Goal: Task Accomplishment & Management: Complete application form

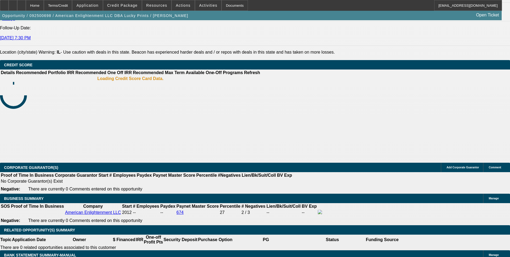
select select "0"
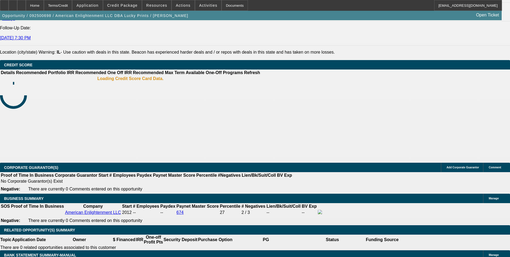
select select "0.1"
select select "0"
select select "0.1"
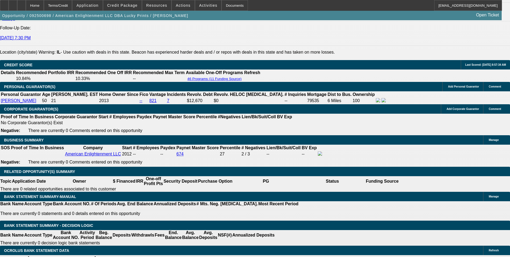
select select "1"
select select "2"
select select "1"
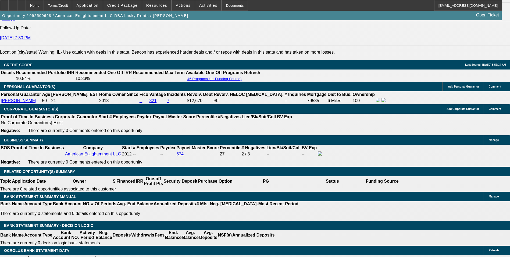
select select "4"
select select "1"
select select "4"
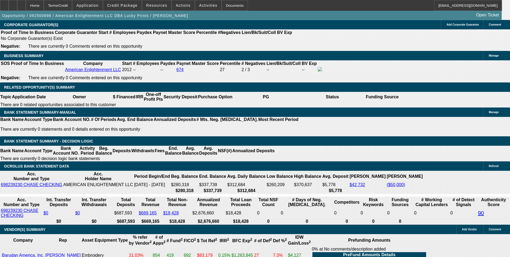
scroll to position [842, 0]
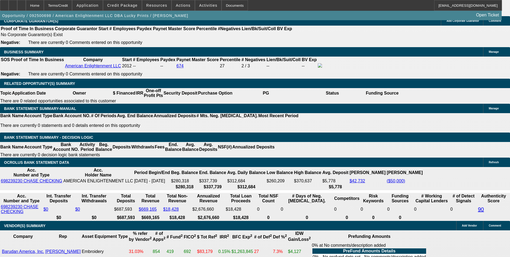
drag, startPoint x: 99, startPoint y: 79, endPoint x: 156, endPoint y: 81, distance: 56.8
type input "$10,000.00"
type input "UNKNOWN"
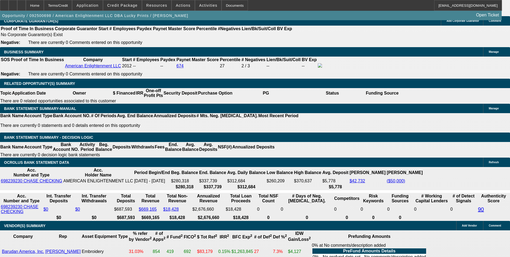
type input "$1,109.63"
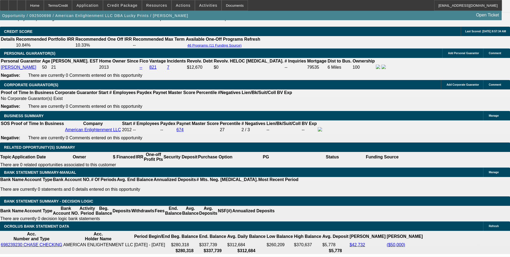
scroll to position [735, 0]
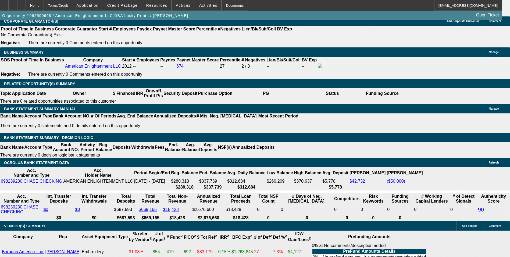
scroll to position [842, 0]
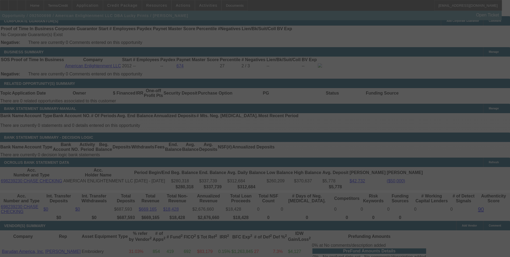
select select "0"
select select "2"
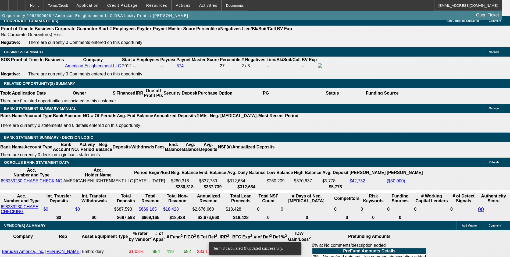
scroll to position [762, 0]
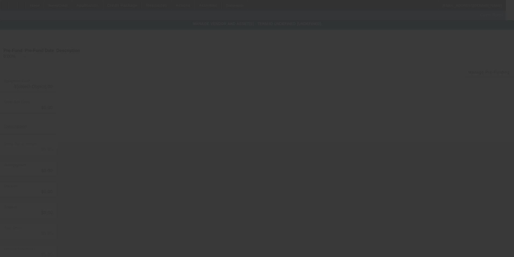
type input "$60,000.00"
type input "$6,000.00"
type input "$54,000.00"
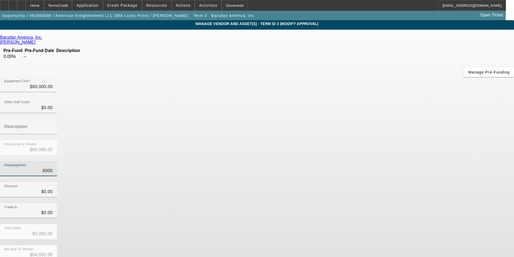
drag, startPoint x: 315, startPoint y: 110, endPoint x: 364, endPoint y: 111, distance: 48.7
click at [364, 161] on div "Downpayment 6000" at bounding box center [257, 171] width 514 height 21
type input "0"
type input "$0.00"
type input "$60,000.00"
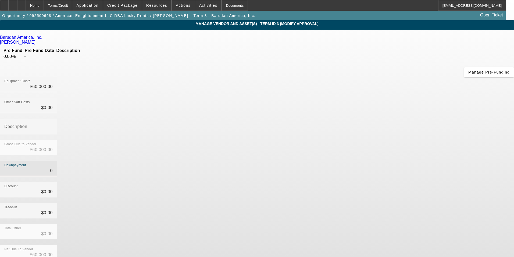
type input "$0.00"
click at [376, 161] on div "Downpayment $0.00" at bounding box center [257, 171] width 514 height 21
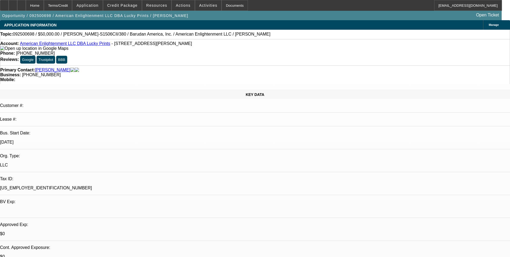
select select "0"
select select "2"
select select "0"
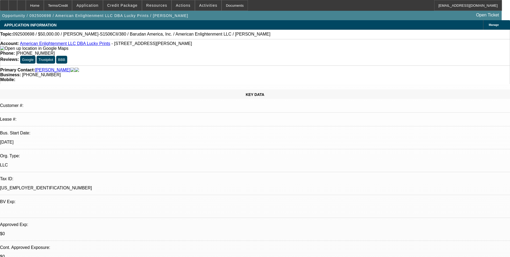
select select "0"
select select "0.1"
select select "4"
select select "0"
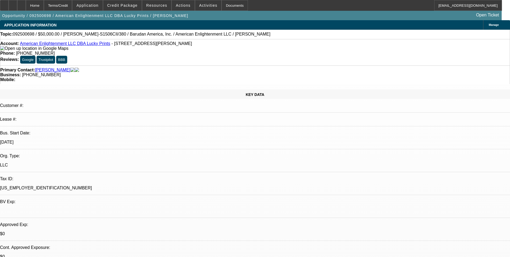
select select "0.1"
select select "4"
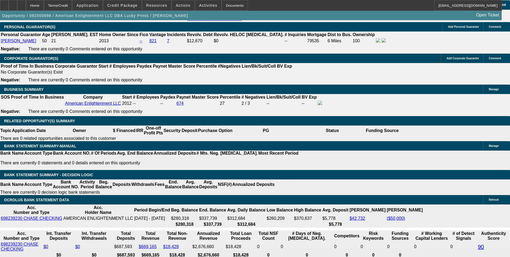
scroll to position [836, 0]
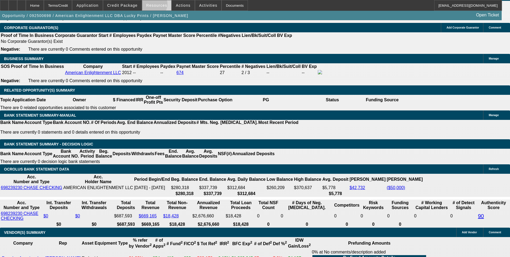
click at [155, 5] on span "Resources" at bounding box center [156, 5] width 21 height 4
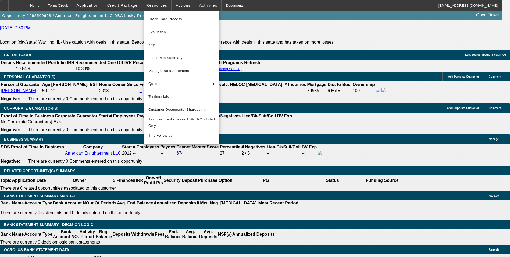
scroll to position [755, 0]
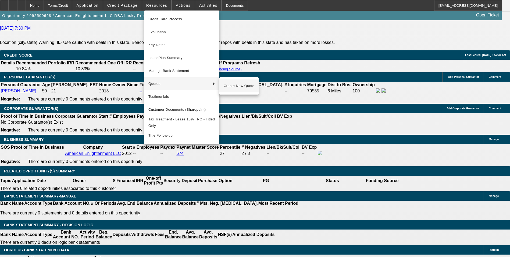
click at [239, 89] on span "Create New Quote" at bounding box center [239, 86] width 31 height 6
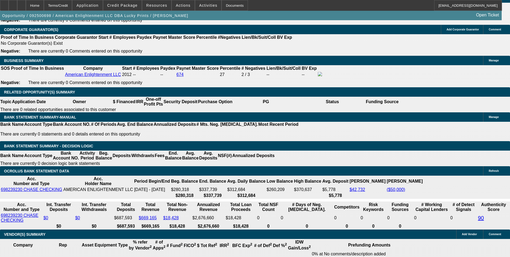
scroll to position [836, 0]
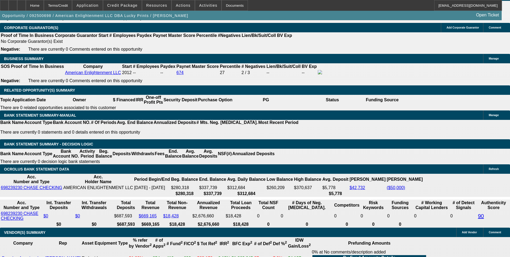
drag, startPoint x: 116, startPoint y: 128, endPoint x: 143, endPoint y: 128, distance: 27.2
type input "UNKNOWN"
type input "9."
type input "$1,244.25"
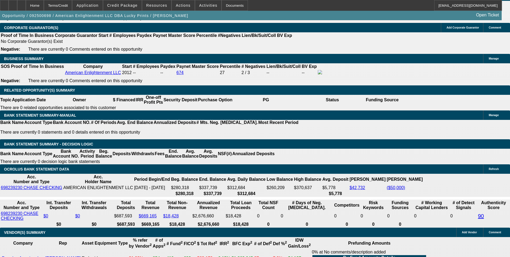
type input "9.59"
type input "$1,258.31"
type input "9.59"
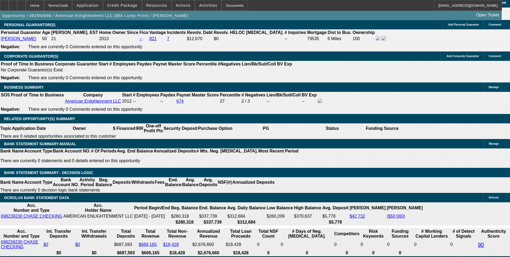
scroll to position [755, 0]
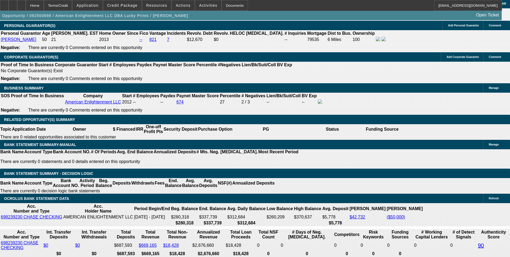
scroll to position [809, 0]
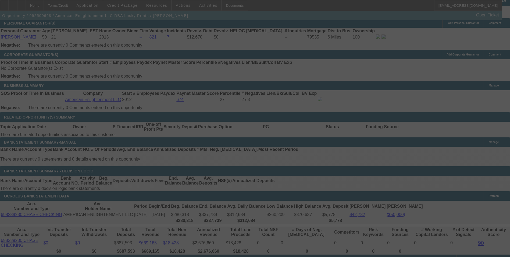
select select "0"
select select "2"
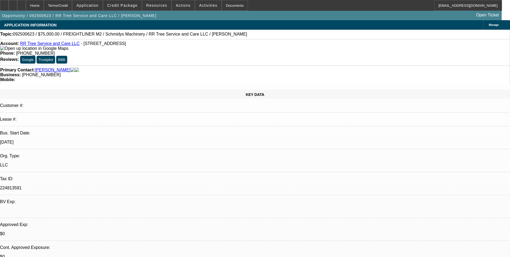
select select "0"
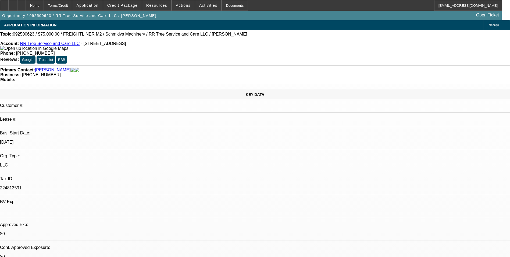
select select "0"
select select "1"
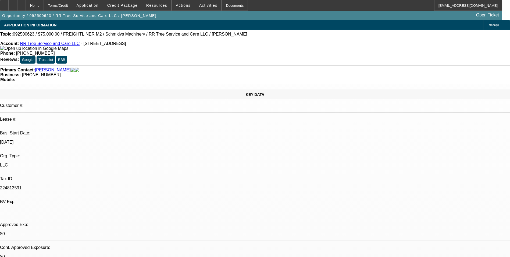
select select "2"
select select "6"
select select "1"
select select "2"
select select "6"
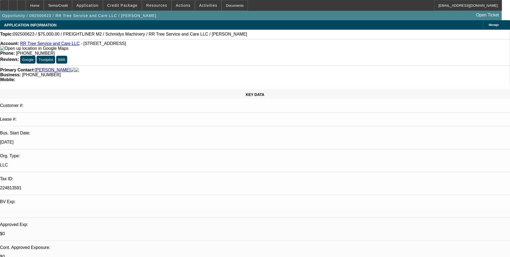
select select "1"
select select "6"
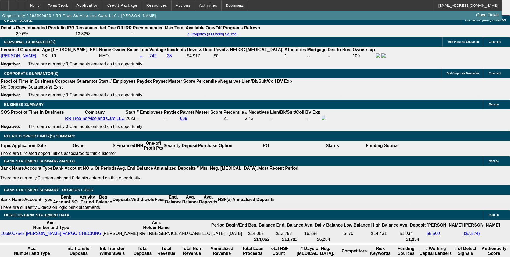
scroll to position [892, 0]
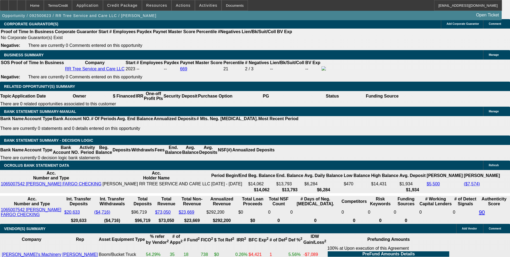
drag, startPoint x: 115, startPoint y: 121, endPoint x: 136, endPoint y: 117, distance: 21.6
type input "UNKNOWN"
type input "1"
type input "$1,282.03"
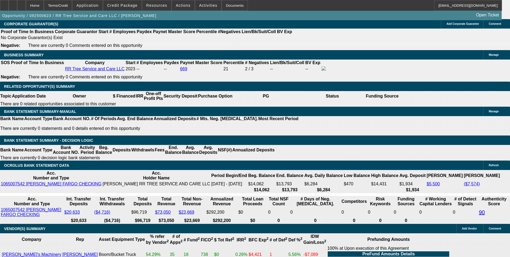
type input "13"
type input "$1,706.48"
type input "13.9"
type input "$1,741.23"
type input "13.9"
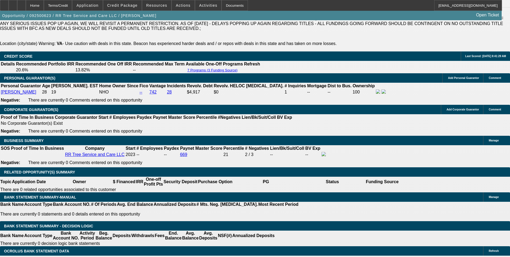
scroll to position [892, 0]
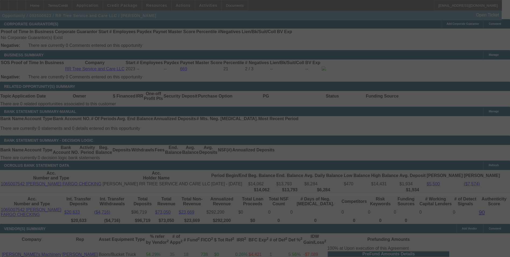
select select "0"
select select "2"
select select "0"
select select "6"
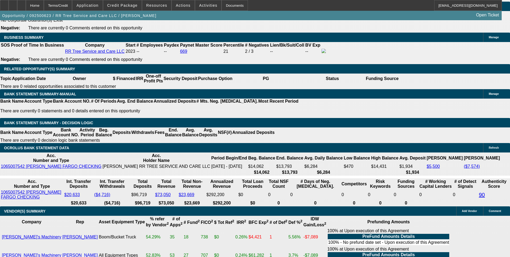
scroll to position [919, 0]
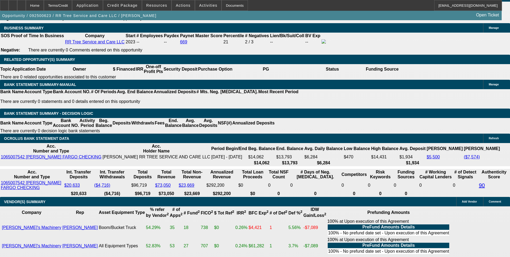
select select "3"
type input "UNKNOWN"
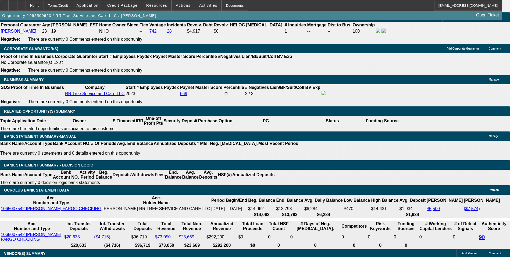
scroll to position [784, 0]
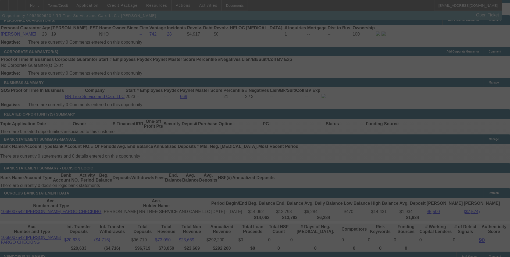
scroll to position [919, 0]
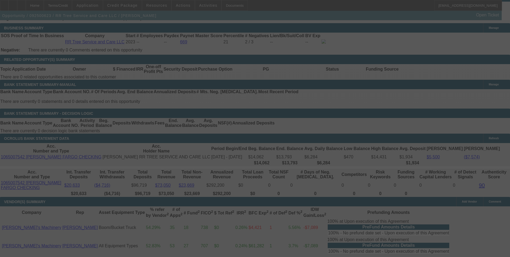
select select "0"
select select "3"
select select "0"
select select "6"
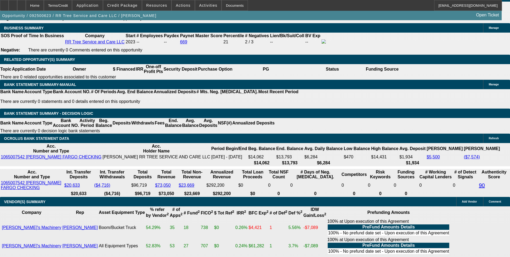
drag, startPoint x: 115, startPoint y: 94, endPoint x: 128, endPoint y: 93, distance: 13.2
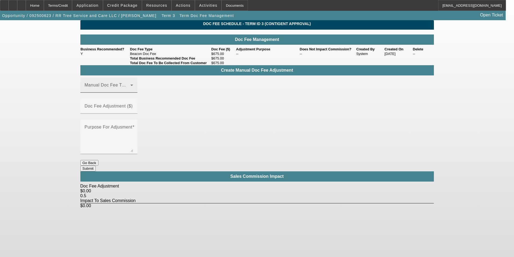
click at [100, 90] on span at bounding box center [108, 87] width 46 height 6
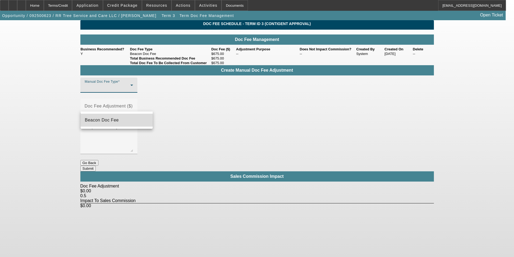
drag, startPoint x: 110, startPoint y: 119, endPoint x: 189, endPoint y: 97, distance: 82.1
click at [111, 119] on span "Beacon Doc Fee" at bounding box center [102, 120] width 34 height 6
click at [133, 104] on mat-label "Doc Fee Adjustment ($)" at bounding box center [109, 106] width 48 height 5
click at [133, 105] on input "Doc Fee Adjustment ($)" at bounding box center [109, 108] width 48 height 6
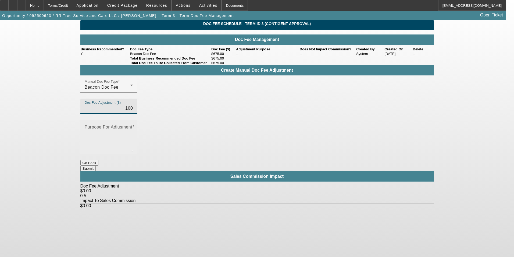
type input "$100.00"
click at [133, 126] on textarea "Purpose For Adjusment" at bounding box center [109, 139] width 48 height 26
type textarea "-"
click at [96, 165] on button "Submit" at bounding box center [87, 168] width 15 height 6
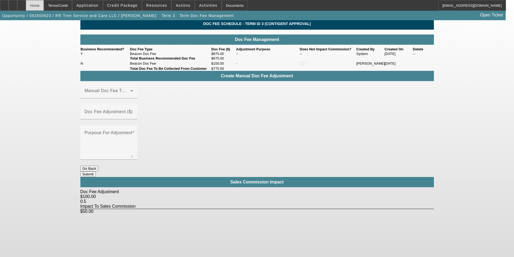
click at [44, 9] on div "Home" at bounding box center [35, 5] width 18 height 11
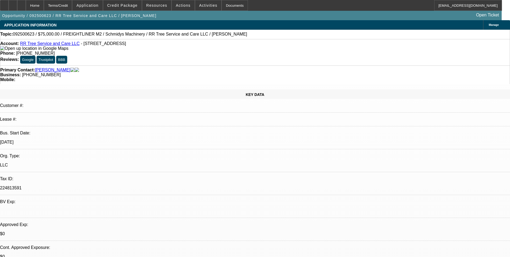
select select "0"
select select "3"
select select "0"
select select "6"
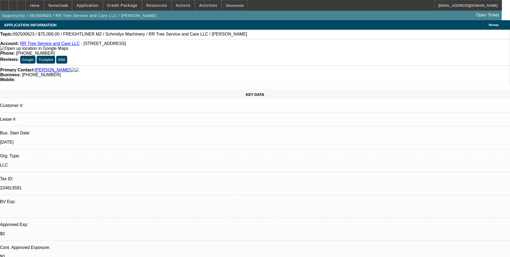
select select "0"
select select "2"
select select "0"
select select "6"
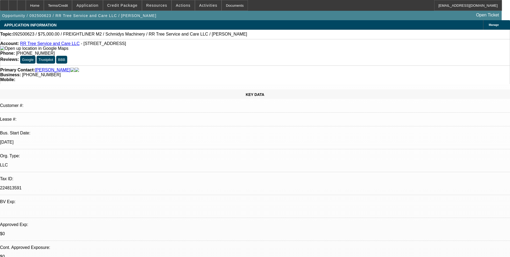
select select "0"
select select "6"
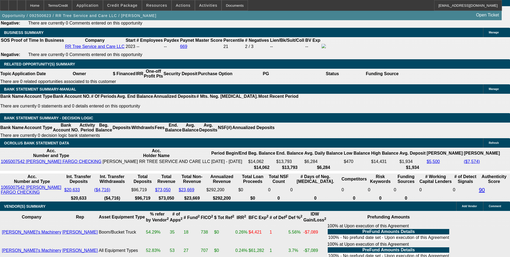
scroll to position [915, 0]
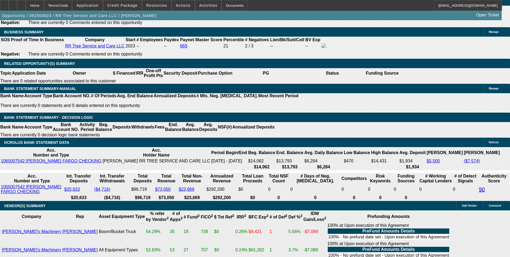
type input "UNKNOWN"
type input "1"
type input "$1,282.03"
type input "14"
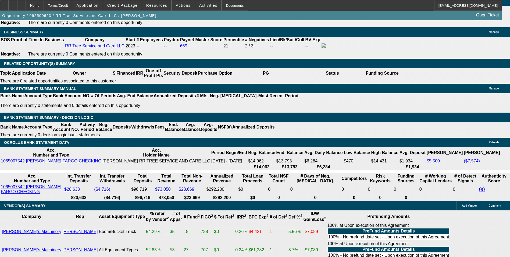
type input "$1,745.12"
type input "14.5"
type input "$1,764.62"
type input "14.5"
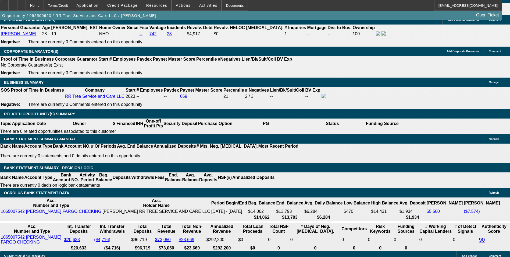
scroll to position [807, 0]
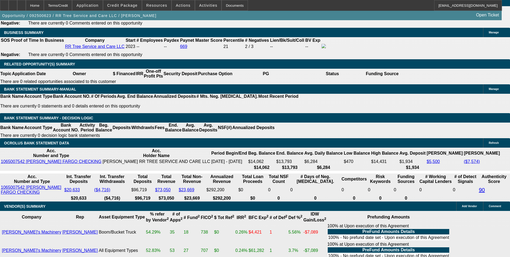
scroll to position [915, 0]
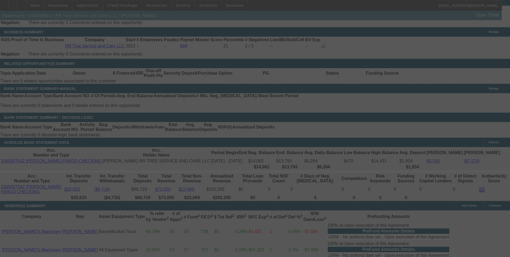
select select "0"
select select "3"
select select "0"
select select "6"
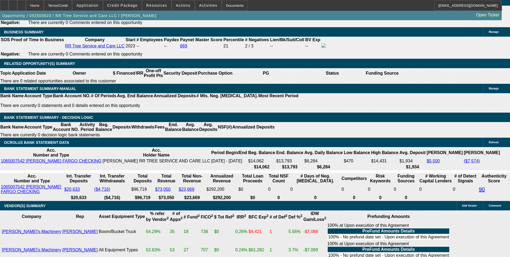
drag, startPoint x: 78, startPoint y: 98, endPoint x: 109, endPoint y: 98, distance: 31.2
type input "17"
type input "UNKNOWN"
type input "1767."
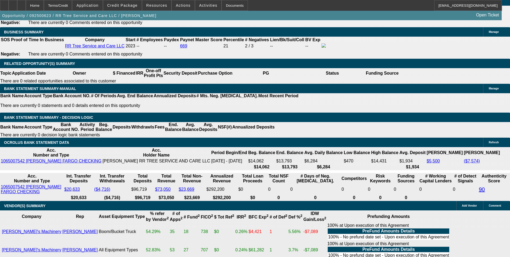
type input "14.6"
type input "$1,767.60"
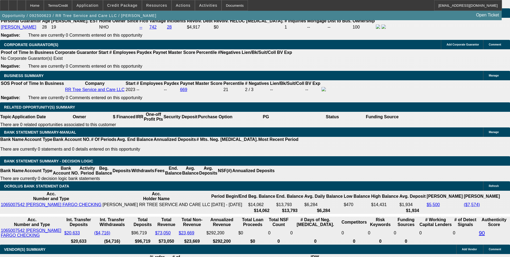
scroll to position [942, 0]
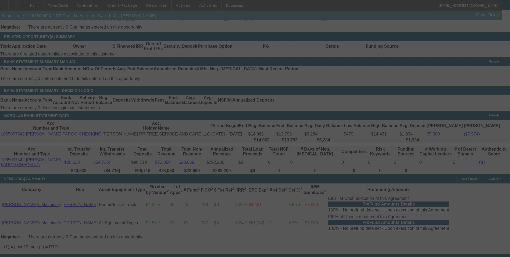
select select "0"
select select "3"
select select "0"
select select "6"
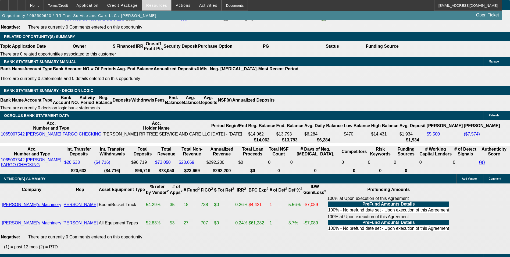
click at [162, 8] on span at bounding box center [156, 5] width 29 height 13
click at [162, 8] on div at bounding box center [255, 128] width 510 height 257
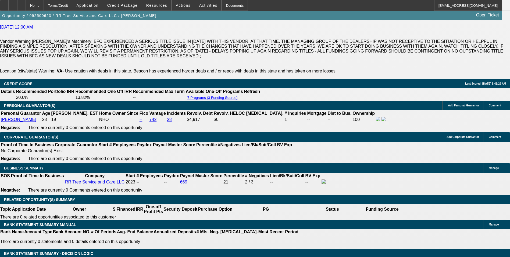
scroll to position [780, 0]
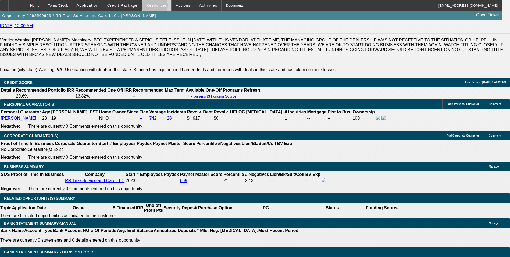
click at [153, 7] on span "Resources" at bounding box center [156, 5] width 21 height 4
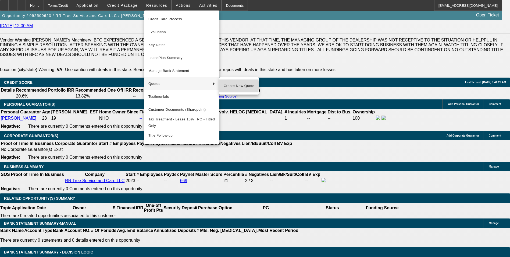
click at [233, 85] on span "Create New Quote" at bounding box center [239, 86] width 31 height 6
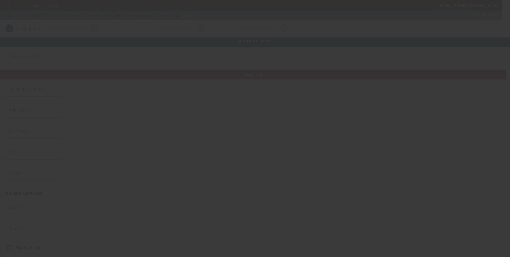
type input "North Penn Custom Tees"
type input "302 CLEAR SPRING RD"
type input "19446"
type input "LANSDALE"
type input "[PHONE_NUMBER]"
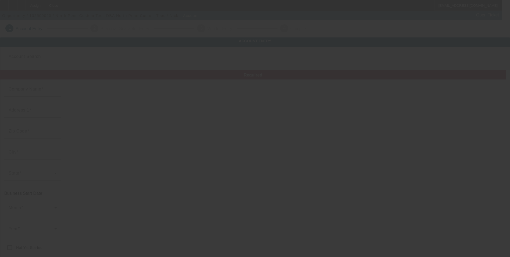
type input "North Penn Custom Tees"
type input "nickonushco@northpenncustomtees.com"
type input "92-0305785"
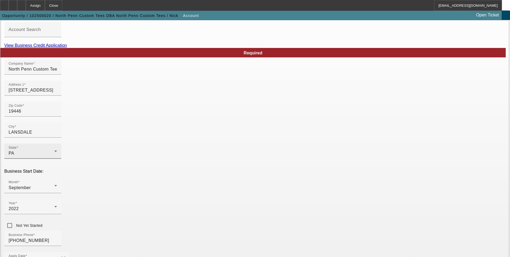
scroll to position [88, 0]
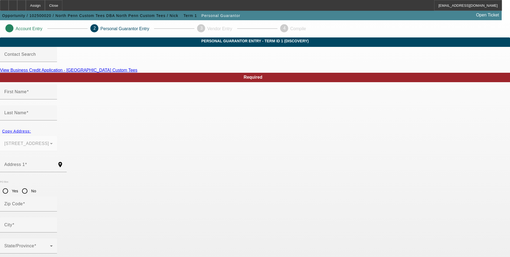
type input "Nicholas"
type input "Onushco"
type input "302 CLEAR SPRING RD"
radio input "true"
type input "19446"
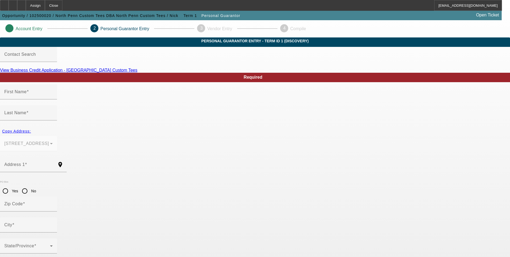
type input "LANSDALE"
type input "(484) 515-0268"
type input "100"
type input "181-72-1782"
type input "nickonushco@northpenncustomtees.com"
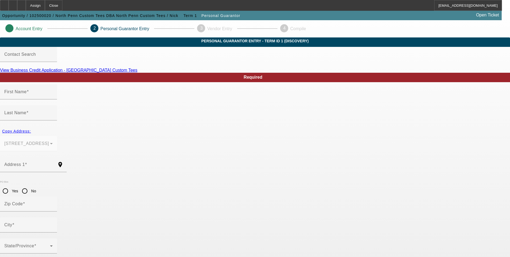
type input "(484) 515-0268"
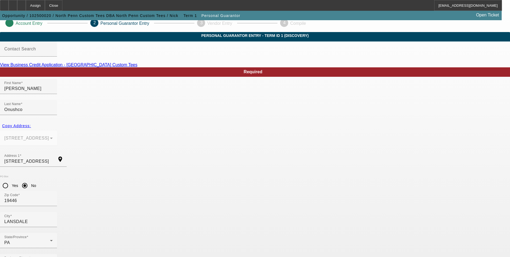
scroll to position [6, 0]
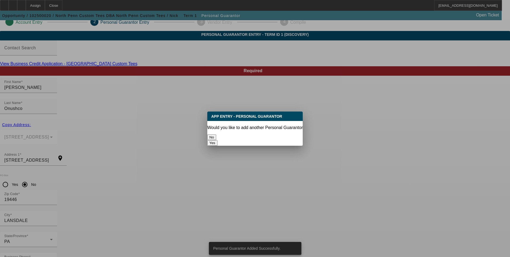
scroll to position [0, 0]
click at [216, 134] on button "No" at bounding box center [211, 137] width 9 height 6
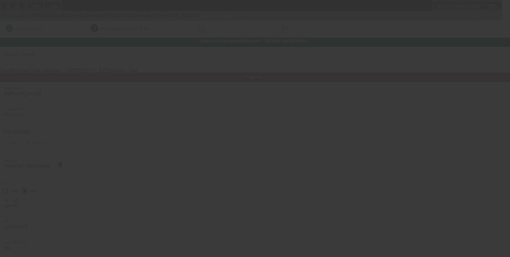
scroll to position [6, 0]
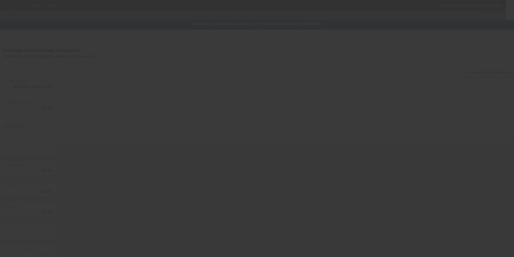
type input "$84,185.00"
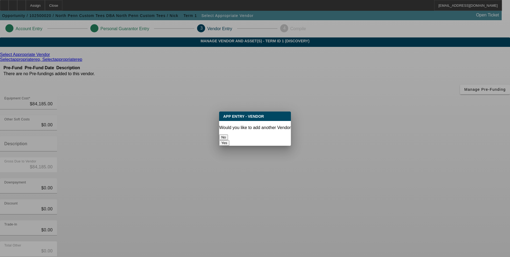
click at [228, 136] on button "No" at bounding box center [223, 137] width 9 height 6
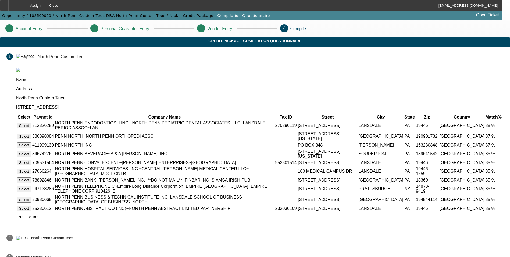
scroll to position [27, 0]
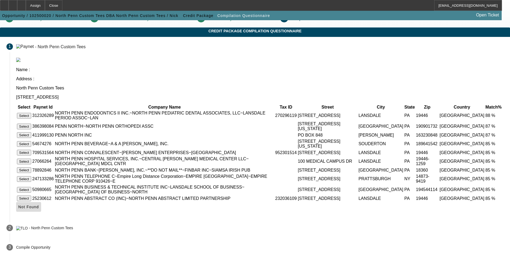
click at [39, 209] on span "Not Found" at bounding box center [28, 206] width 21 height 4
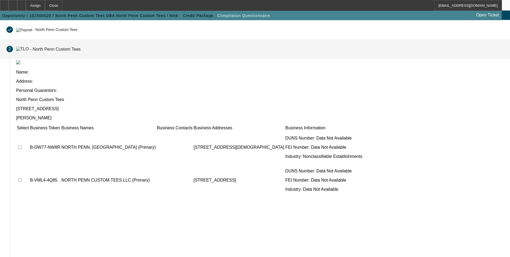
click at [22, 145] on input "checkbox" at bounding box center [19, 146] width 3 height 3
checkbox input "true"
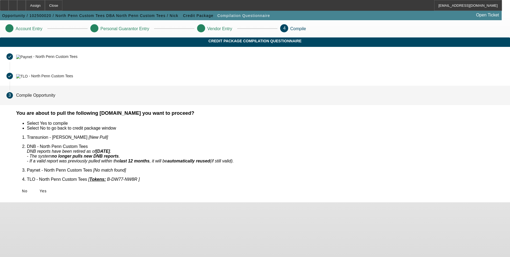
scroll to position [0, 0]
click at [47, 189] on span "Yes" at bounding box center [43, 191] width 7 height 4
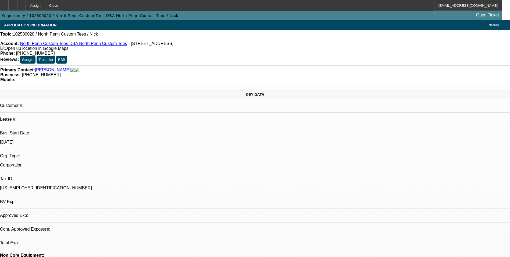
select select "0"
select select "2"
select select "0.1"
select select "1"
select select "2"
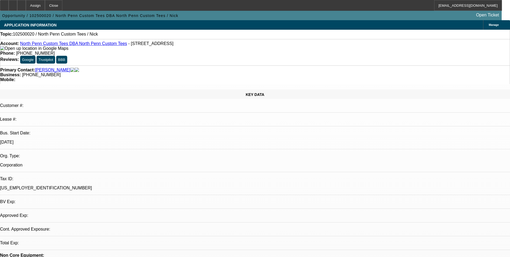
select select "4"
click at [26, 7] on div at bounding box center [21, 5] width 9 height 11
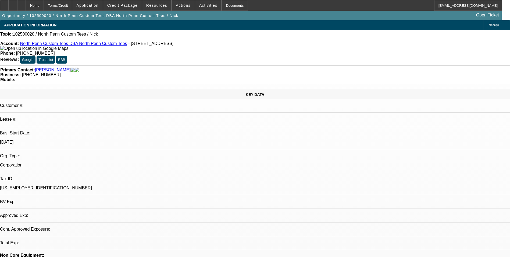
select select "0"
select select "2"
select select "0.1"
select select "4"
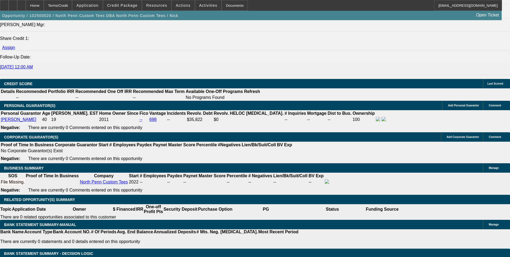
scroll to position [726, 0]
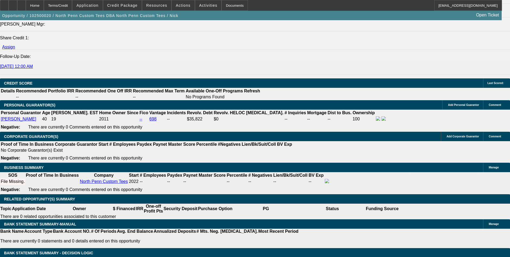
type input "$0.00"
type input "UNKNOWN"
drag, startPoint x: 107, startPoint y: 133, endPoint x: 122, endPoint y: 128, distance: 16.4
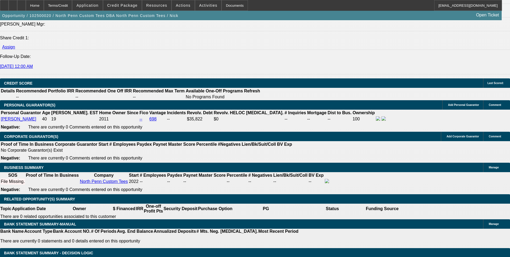
type input "60"
select select "0"
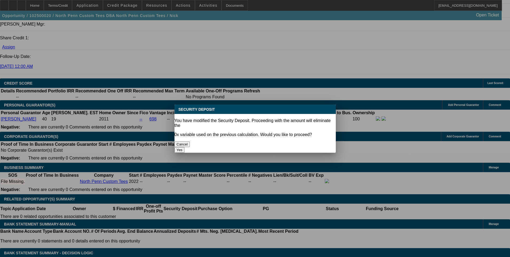
scroll to position [0, 0]
click at [185, 147] on button "Yes" at bounding box center [180, 150] width 10 height 6
type input "$0.00"
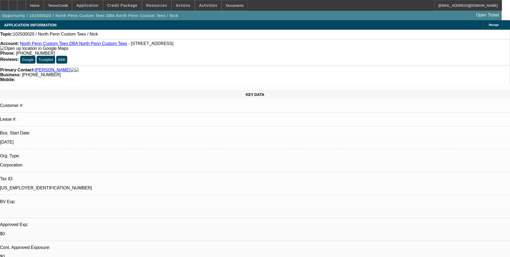
scroll to position [726, 0]
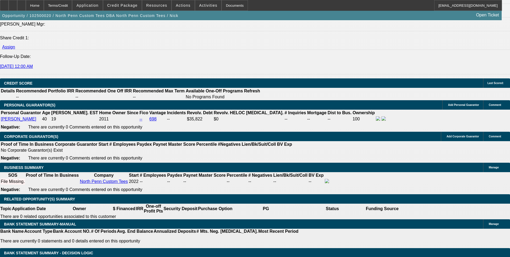
select select "1"
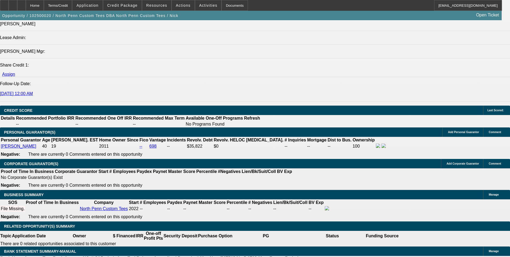
scroll to position [646, 0]
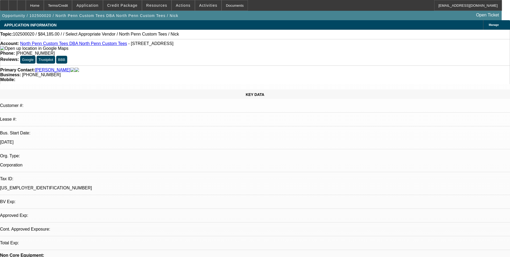
select select "0"
select select "0.1"
select select "1"
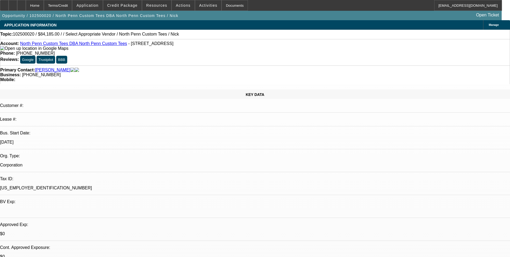
select select "4"
click at [132, 5] on span "Credit Package" at bounding box center [122, 5] width 30 height 4
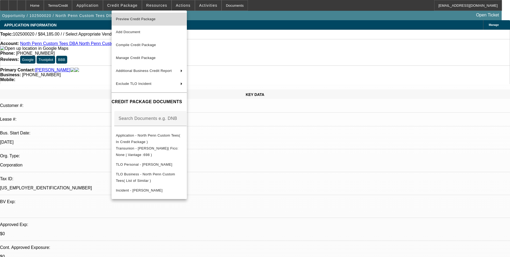
click at [134, 20] on span "Preview Credit Package" at bounding box center [136, 19] width 40 height 4
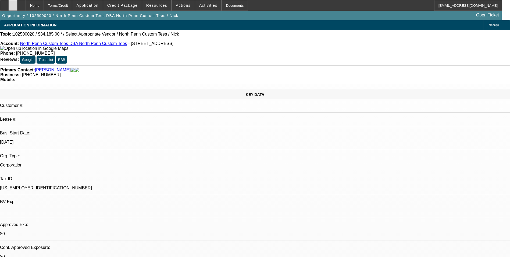
click at [17, 9] on div at bounding box center [13, 5] width 9 height 11
click at [121, 9] on span at bounding box center [122, 5] width 38 height 13
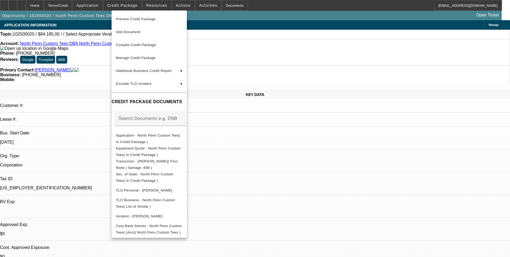
click at [97, 66] on div at bounding box center [255, 128] width 510 height 257
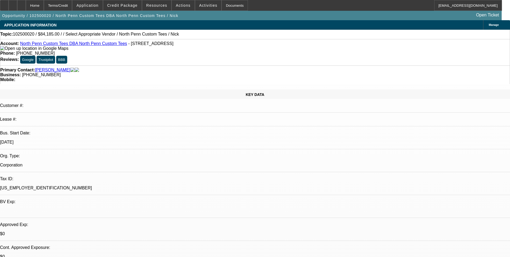
click at [80, 44] on link "North Penn Custom Tees DBA North Penn Custom Tees" at bounding box center [73, 43] width 107 height 5
click at [22, 3] on icon at bounding box center [22, 3] width 0 height 0
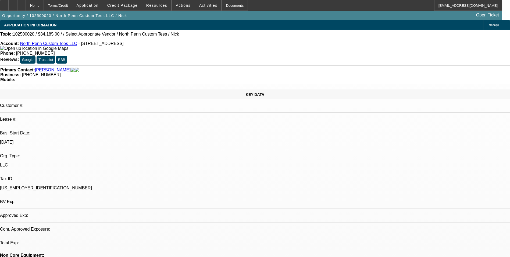
select select "0"
select select "0.1"
select select "4"
click at [126, 8] on span at bounding box center [122, 5] width 38 height 13
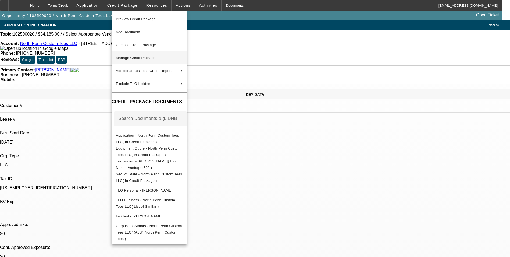
click at [155, 55] on span "Manage Credit Package" at bounding box center [149, 58] width 67 height 6
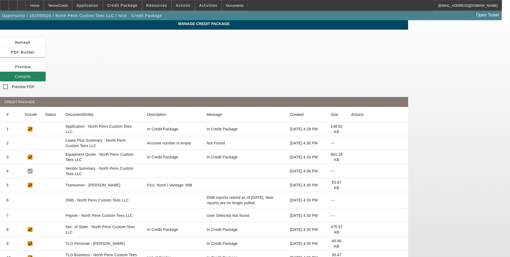
click at [351, 215] on icon at bounding box center [351, 215] width 0 height 0
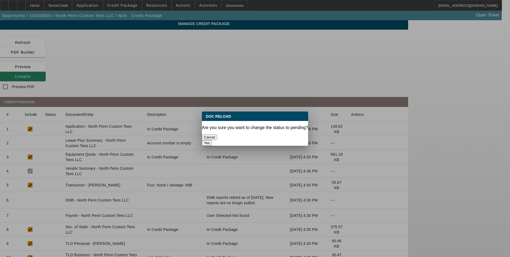
click at [212, 140] on button "Yes" at bounding box center [207, 143] width 10 height 6
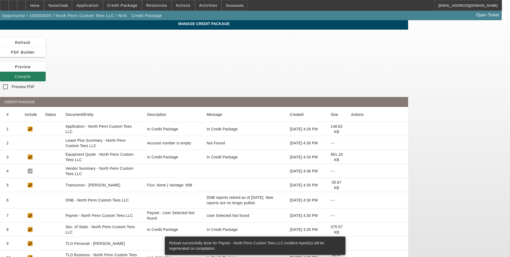
click at [15, 74] on icon at bounding box center [15, 76] width 0 height 4
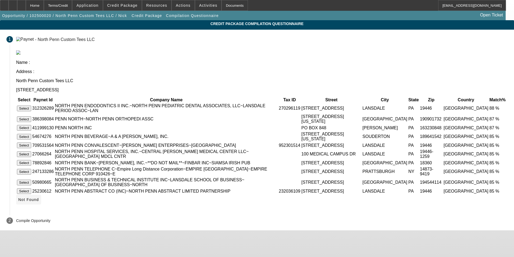
click at [39, 202] on span "Not Found" at bounding box center [28, 199] width 21 height 4
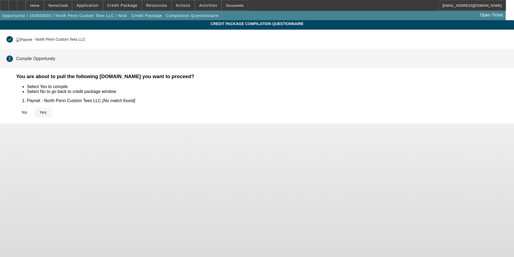
click at [47, 111] on span "Yes" at bounding box center [43, 112] width 7 height 4
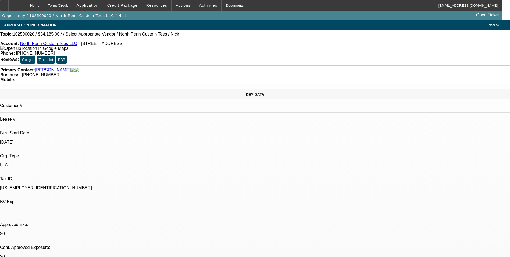
select select "0"
select select "0.1"
select select "4"
drag, startPoint x: 112, startPoint y: 45, endPoint x: 75, endPoint y: 46, distance: 37.4
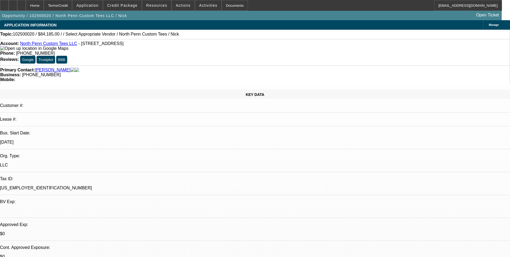
click at [79, 46] on span "- [STREET_ADDRESS]" at bounding box center [101, 43] width 45 height 5
drag, startPoint x: 75, startPoint y: 46, endPoint x: 77, endPoint y: 45, distance: 3.0
copy span "302 CLEAR SPRING RD"
click at [126, 4] on span "Credit Package" at bounding box center [122, 5] width 30 height 4
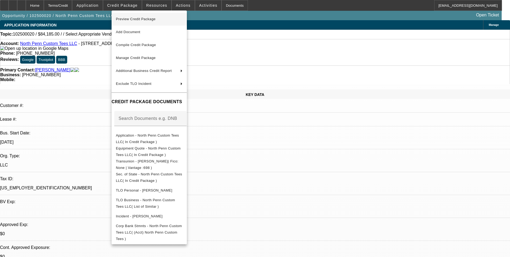
click at [133, 16] on span "Preview Credit Package" at bounding box center [149, 19] width 67 height 6
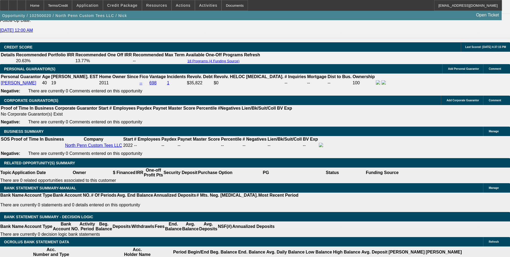
scroll to position [726, 0]
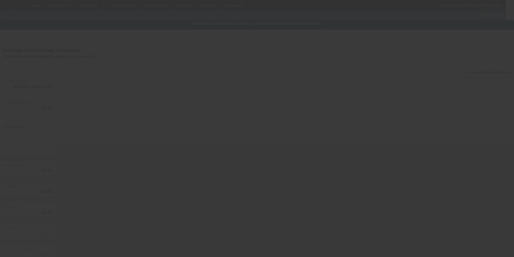
type input "$84,185.00"
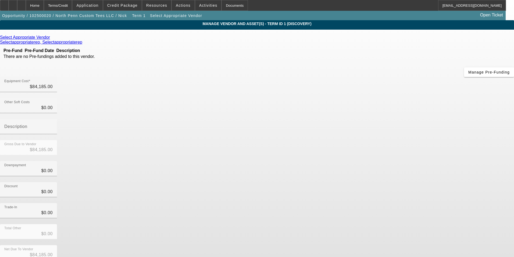
click at [51, 39] on icon at bounding box center [51, 37] width 0 height 5
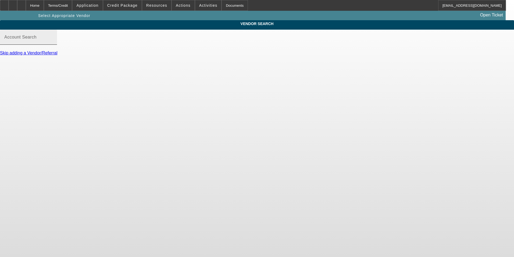
click at [53, 43] on input "Account Search" at bounding box center [28, 39] width 48 height 6
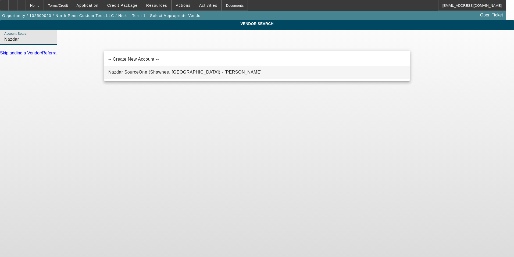
click at [137, 72] on span "Nazdar SourceOne (Shawnee, KS) - Morgan, John" at bounding box center [185, 72] width 154 height 5
type input "Nazdar SourceOne (Shawnee, KS) - Morgan, John"
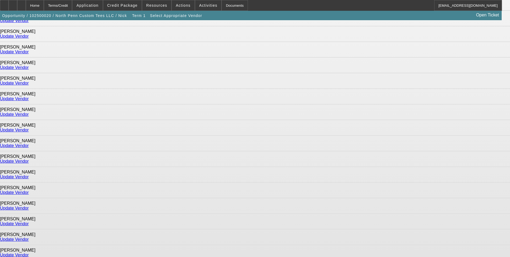
scroll to position [215, 0]
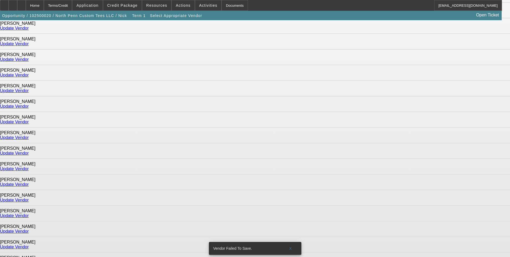
scroll to position [188, 0]
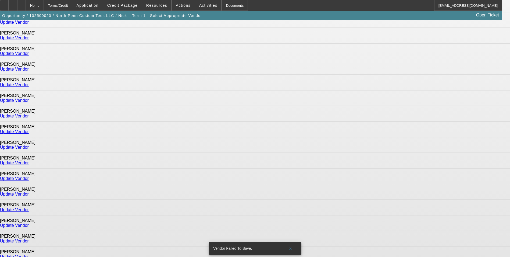
click at [44, 7] on div "Home" at bounding box center [35, 5] width 18 height 11
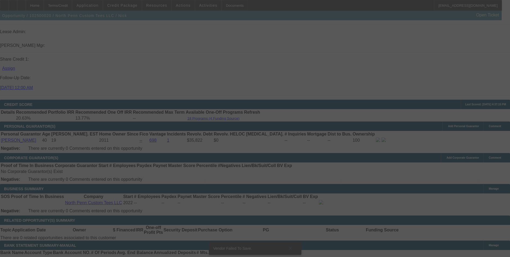
scroll to position [753, 0]
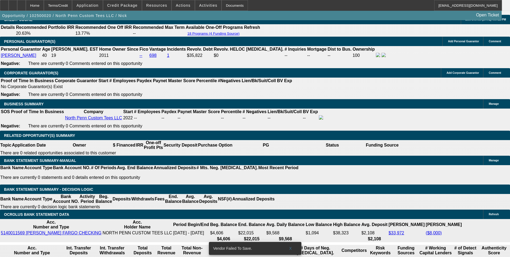
select select "0"
select select "0.1"
select select "4"
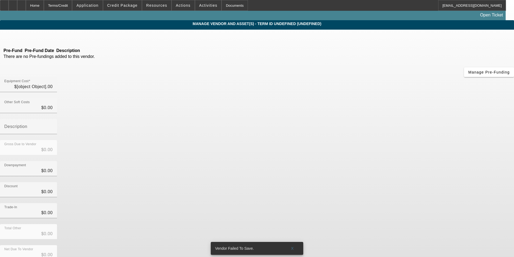
type input "$84,185.00"
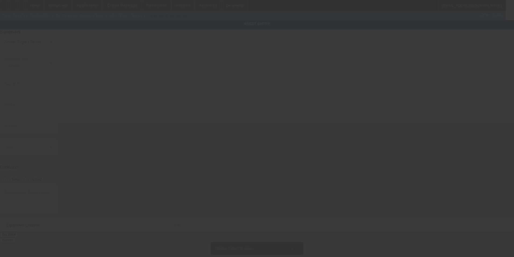
type textarea "Make: M&R; Model: Sportsman EX1618"
type input "302 CLEAR SPRING RD"
type input "LANSDALE"
type input "19446"
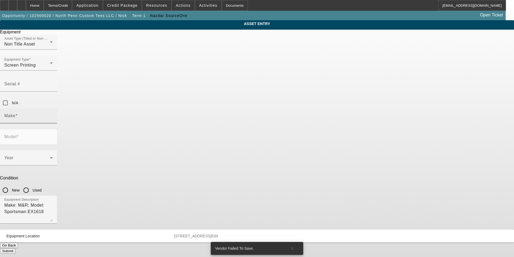
click at [17, 113] on span at bounding box center [16, 115] width 2 height 5
click at [53, 115] on input "Make" at bounding box center [28, 118] width 48 height 6
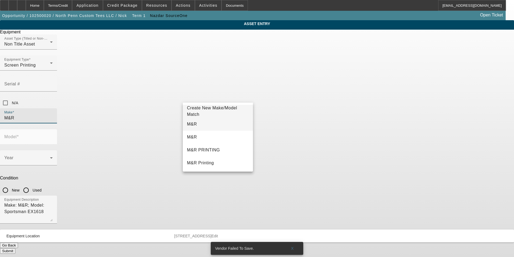
click at [192, 127] on span "M&R" at bounding box center [192, 124] width 10 height 6
type input "M&R"
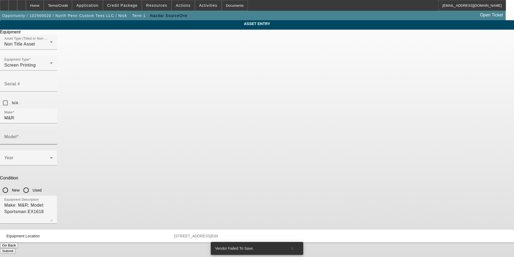
click at [53, 129] on div "Model" at bounding box center [28, 136] width 48 height 15
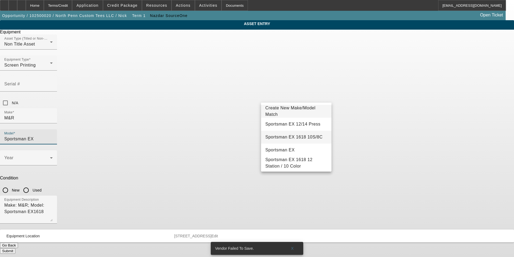
click at [298, 134] on span "Sportsman EX 1618 10S/8C" at bounding box center [294, 137] width 57 height 6
type input "Sportsman EX 1618 10S/8C"
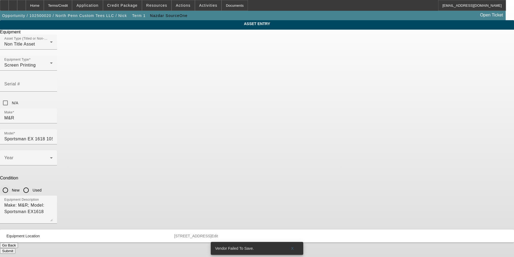
click at [11, 185] on input "New" at bounding box center [5, 190] width 11 height 11
radio input "true"
click at [50, 157] on span at bounding box center [27, 160] width 46 height 6
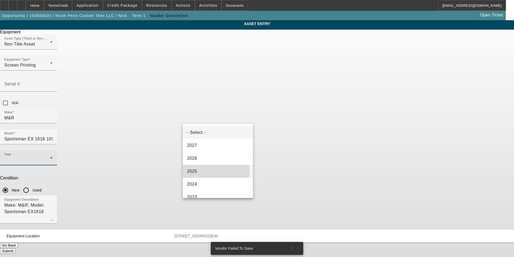
click at [210, 169] on mat-option "2025" at bounding box center [218, 171] width 70 height 13
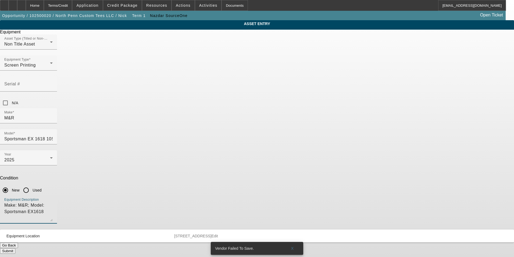
drag, startPoint x: 252, startPoint y: 139, endPoint x: 144, endPoint y: 144, distance: 108.8
click at [144, 144] on div "ASSET ENTRY Delete asset Equipment Asset Type (Titled or Non-Titled) Non Title …" at bounding box center [257, 136] width 514 height 233
click at [15, 248] on button "Submit" at bounding box center [7, 251] width 15 height 6
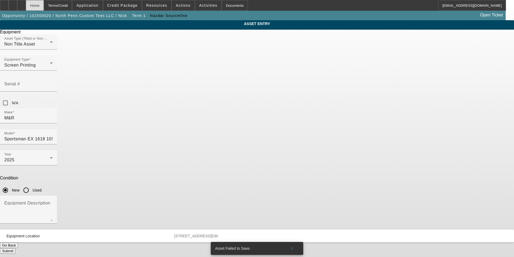
click at [44, 8] on div "Home" at bounding box center [35, 5] width 18 height 11
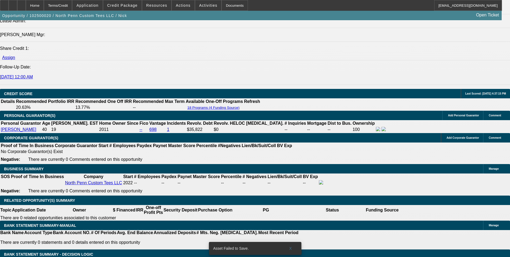
select select "0"
select select "0.1"
select select "4"
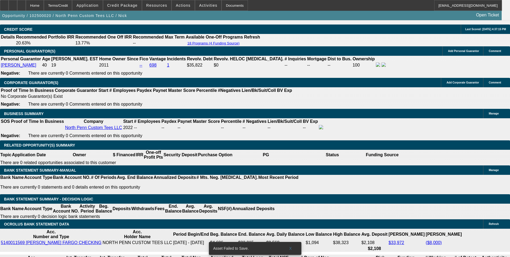
scroll to position [811, 0]
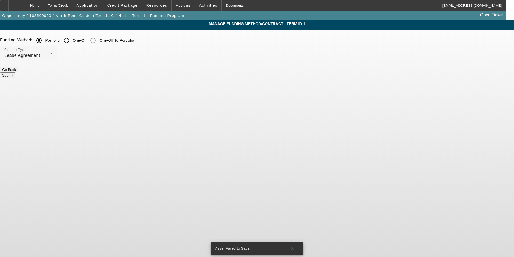
click at [72, 41] on input "One-Off" at bounding box center [66, 40] width 11 height 11
radio input "true"
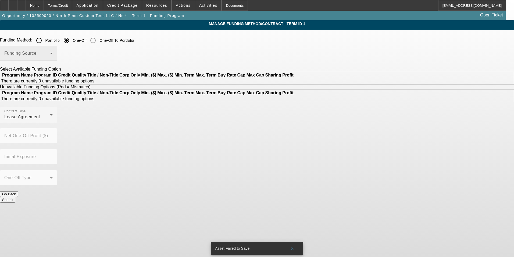
click at [50, 56] on span at bounding box center [27, 55] width 46 height 6
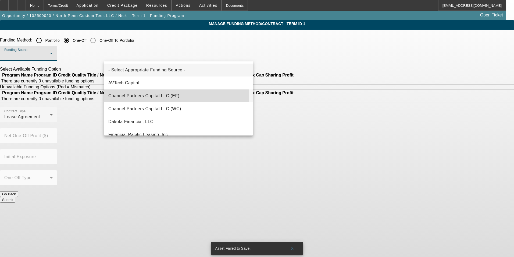
click at [157, 96] on span "Channel Partners Capital LLC (EF)" at bounding box center [143, 96] width 71 height 6
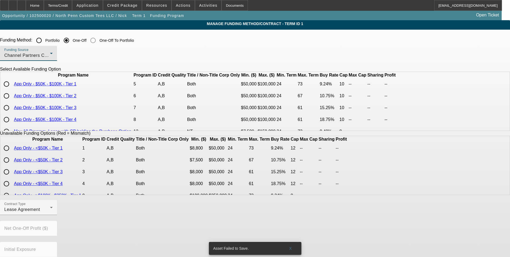
click at [12, 89] on input "radio" at bounding box center [6, 84] width 11 height 11
radio input "true"
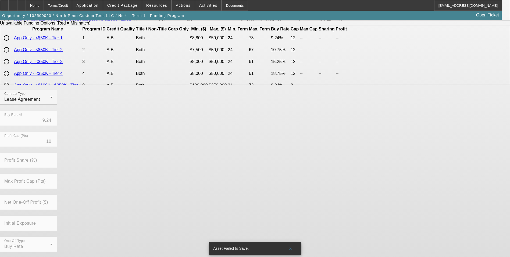
scroll to position [111, 0]
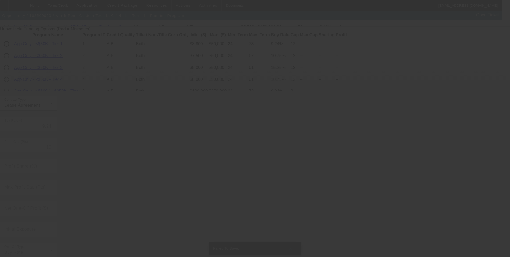
scroll to position [0, 0]
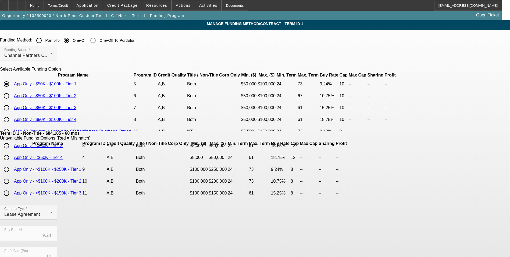
scroll to position [115, 0]
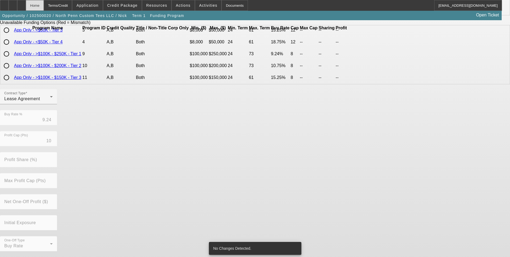
click at [44, 5] on div "Home" at bounding box center [35, 5] width 18 height 11
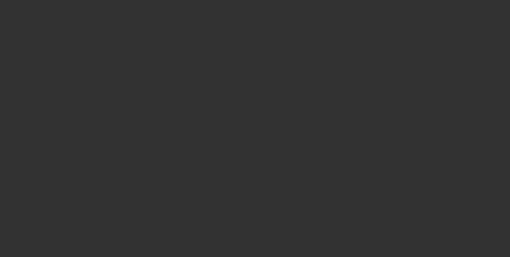
scroll to position [545, 0]
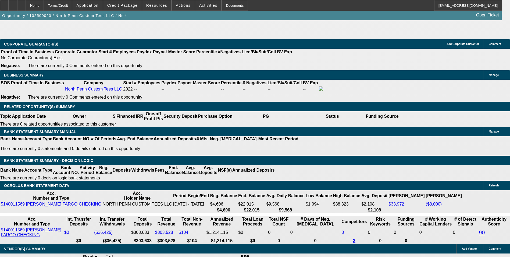
select select "0"
select select "0.1"
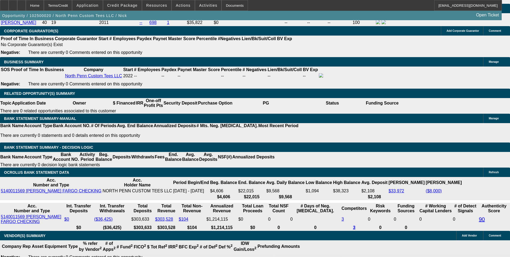
select select "1"
select select "4"
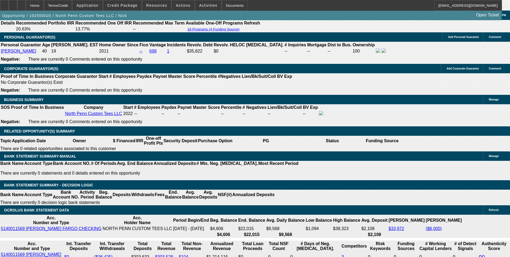
scroll to position [792, 0]
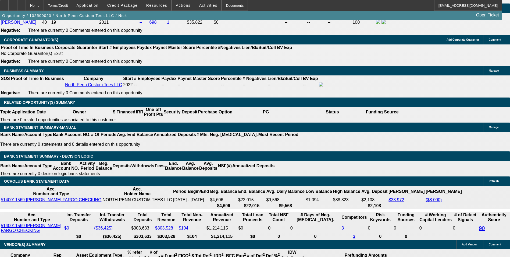
type input "11"
type input "$1,439.04"
type input "11."
type input "$1,830.39"
type input "11.5"
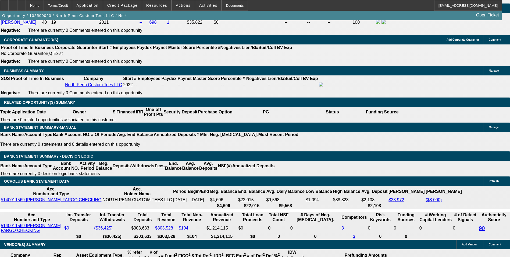
type input "$1,851.45"
type input "11.5"
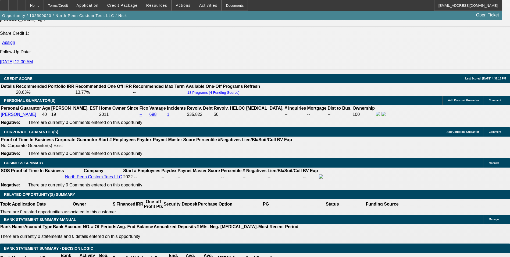
scroll to position [689, 0]
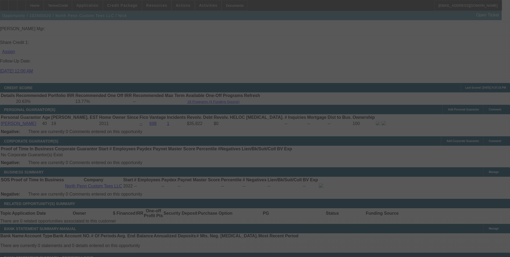
scroll to position [796, 0]
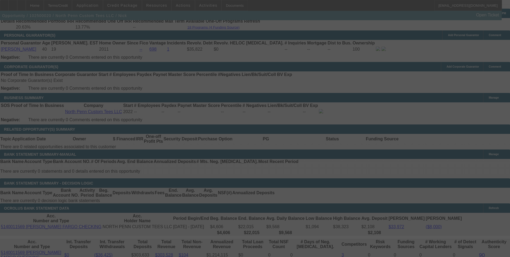
select select "0"
select select "0.1"
select select "4"
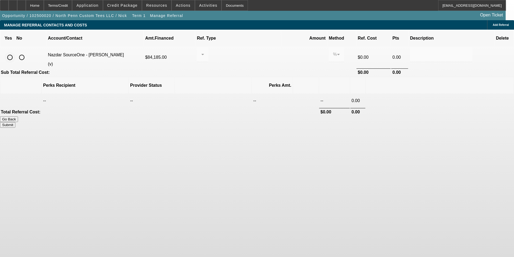
click at [15, 52] on input "radio" at bounding box center [10, 57] width 11 height 11
radio input "true"
click at [209, 62] on div at bounding box center [203, 65] width 12 height 6
click at [202, 51] on div at bounding box center [201, 54] width 0 height 6
click at [244, 63] on span "Pay vendor SALES PERSON" at bounding box center [245, 63] width 44 height 13
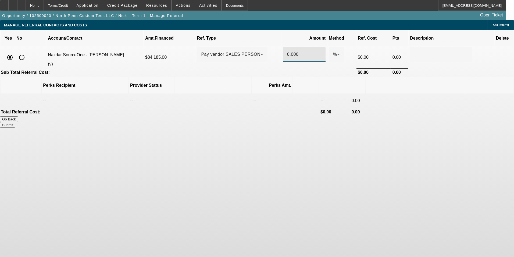
drag, startPoint x: 282, startPoint y: 45, endPoint x: 280, endPoint y: 46, distance: 2.7
click at [283, 47] on div "0.000" at bounding box center [304, 54] width 43 height 15
click at [368, 77] on th at bounding box center [440, 85] width 148 height 16
click at [15, 122] on button "Submit" at bounding box center [7, 125] width 15 height 6
type input "1.000"
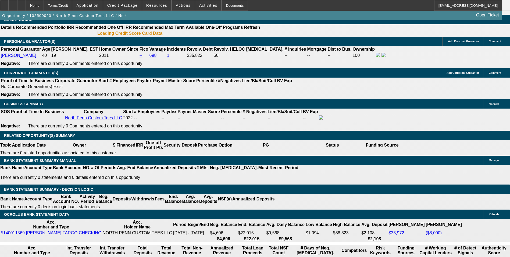
select select "0"
select select "0.1"
select select "4"
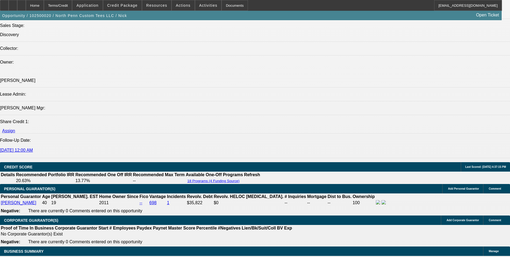
scroll to position [594, 0]
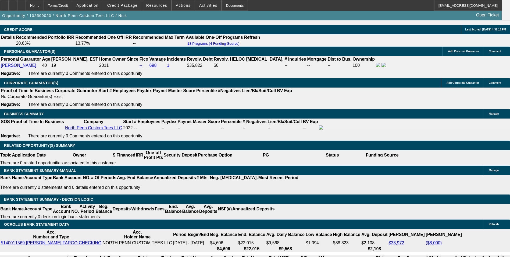
scroll to position [809, 0]
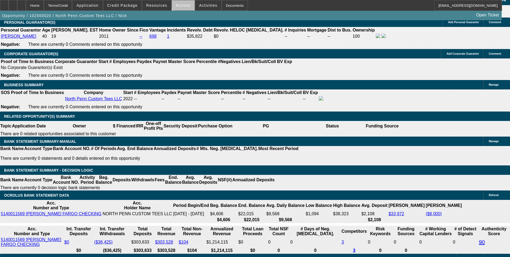
click at [182, 4] on span "Actions" at bounding box center [183, 5] width 15 height 4
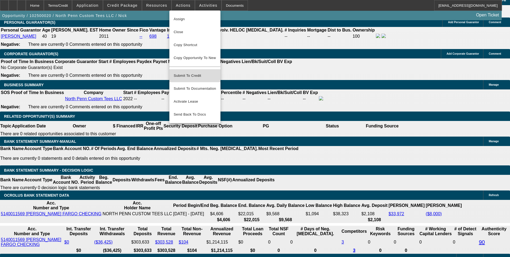
click at [194, 72] on span "Submit To Credit" at bounding box center [195, 75] width 43 height 6
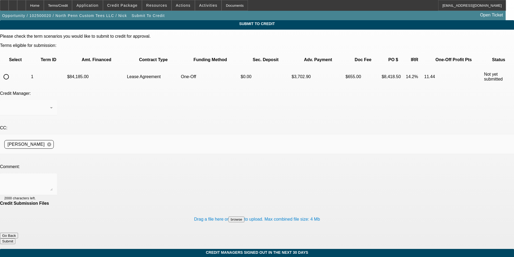
click at [12, 71] on input "radio" at bounding box center [6, 76] width 11 height 11
radio input "true"
click at [53, 178] on textarea at bounding box center [28, 184] width 48 height 13
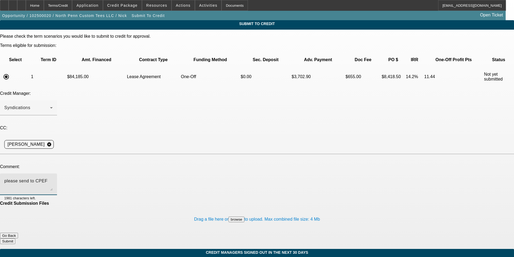
type textarea "please send to CPEF"
click at [15, 238] on button "Submit" at bounding box center [7, 241] width 15 height 6
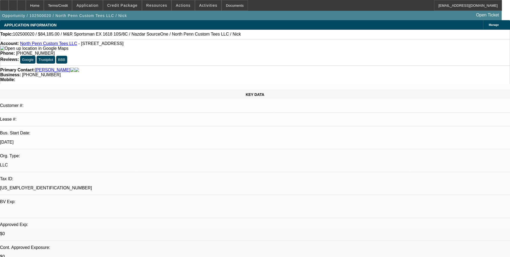
select select "0"
select select "0.1"
select select "4"
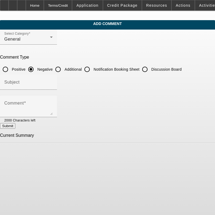
click at [64, 68] on input "Additional" at bounding box center [58, 69] width 11 height 11
radio input "true"
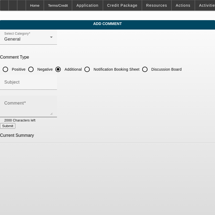
click at [53, 101] on div "Comment" at bounding box center [28, 107] width 48 height 22
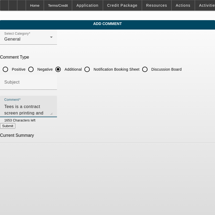
scroll to position [12, 0]
type textarea "North Penn Custom Tees is a contract screen printing and embroidery business. T…"
click at [15, 129] on button "Submit" at bounding box center [7, 126] width 15 height 6
radio input "true"
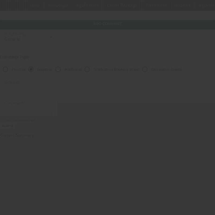
scroll to position [0, 0]
